Goal: Transaction & Acquisition: Purchase product/service

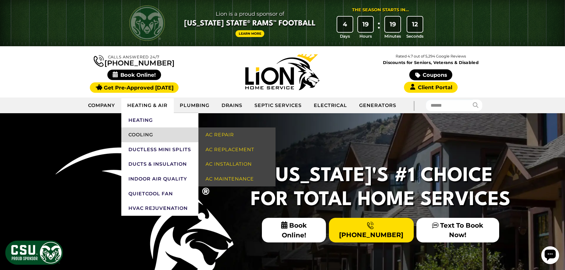
click at [149, 132] on link "Cooling" at bounding box center [159, 135] width 77 height 15
click at [228, 147] on link "AC Replacement" at bounding box center [237, 149] width 77 height 15
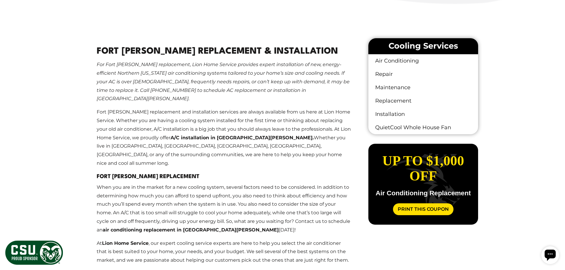
scroll to position [356, 0]
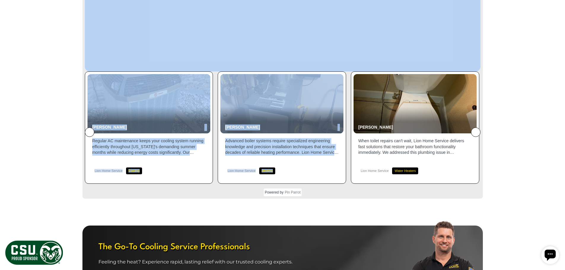
drag, startPoint x: 95, startPoint y: 47, endPoint x: 313, endPoint y: 144, distance: 238.8
click at [313, 144] on body "Lion is a proud sponsor of [US_STATE] State® Rams™ Football Learn More The Seas…" at bounding box center [282, 124] width 565 height 2089
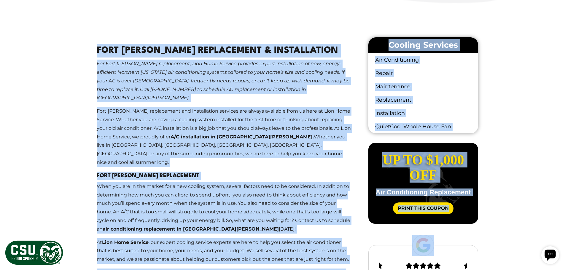
click at [95, 89] on main "Fort [PERSON_NAME] Replacement & Installation For [GEOGRAPHIC_DATA][PERSON_NAME…" at bounding box center [224, 257] width 274 height 444
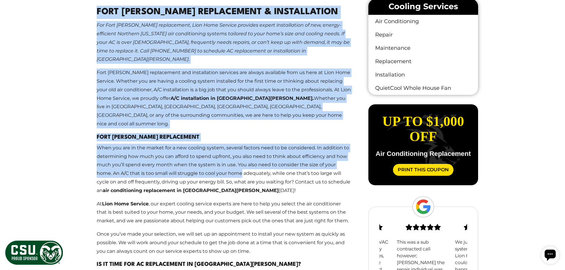
scroll to position [475, 0]
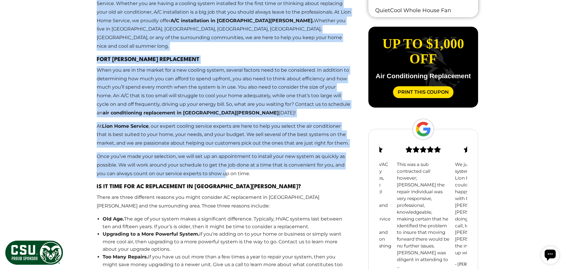
drag, startPoint x: 98, startPoint y: 123, endPoint x: 226, endPoint y: 153, distance: 132.0
click at [226, 153] on div "Fort [PERSON_NAME] Replacement & Installation For [GEOGRAPHIC_DATA][PERSON_NAME…" at bounding box center [283, 139] width 401 height 453
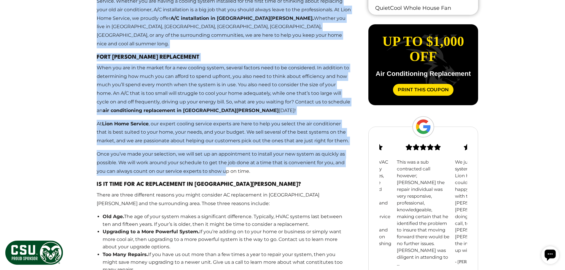
click at [226, 153] on p "Once you’ve made your selection, we will set up an appointment to install your …" at bounding box center [224, 163] width 255 height 26
